Goal: Task Accomplishment & Management: Manage account settings

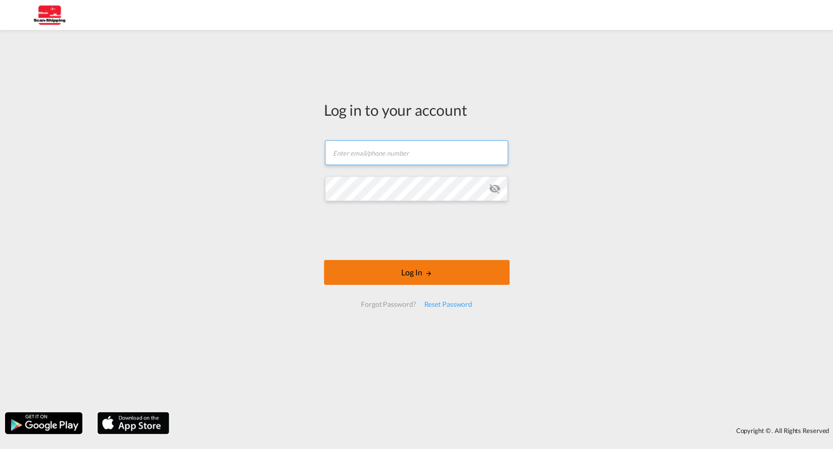
type input "[EMAIL_ADDRESS][DOMAIN_NAME]"
click at [447, 270] on button "Log In" at bounding box center [417, 272] width 186 height 25
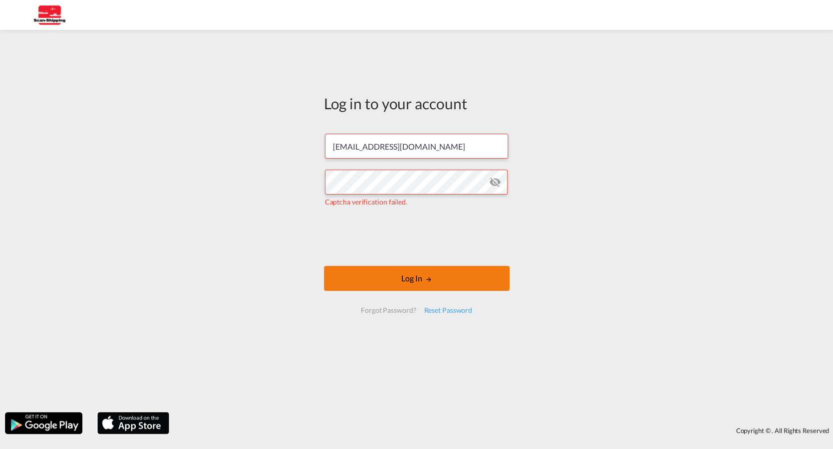
click at [450, 271] on button "Log In" at bounding box center [417, 278] width 186 height 25
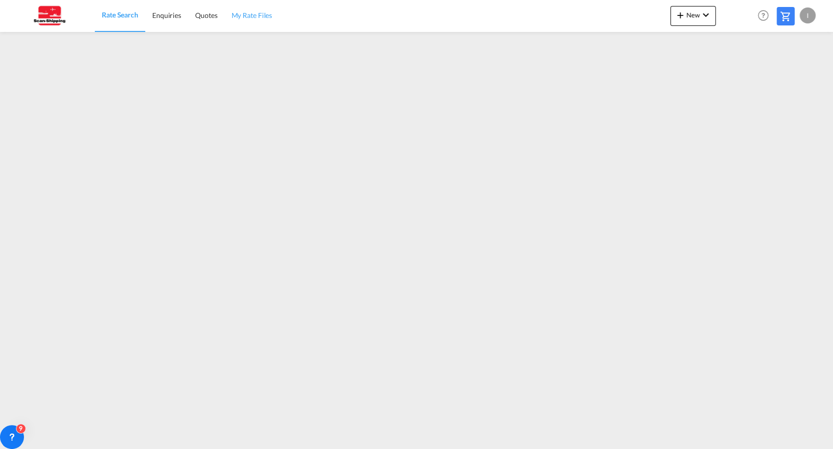
click at [258, 17] on span "My Rate Files" at bounding box center [251, 15] width 41 height 8
click at [260, 18] on span "My Rate Files" at bounding box center [251, 15] width 41 height 8
